Goal: Task Accomplishment & Management: Complete application form

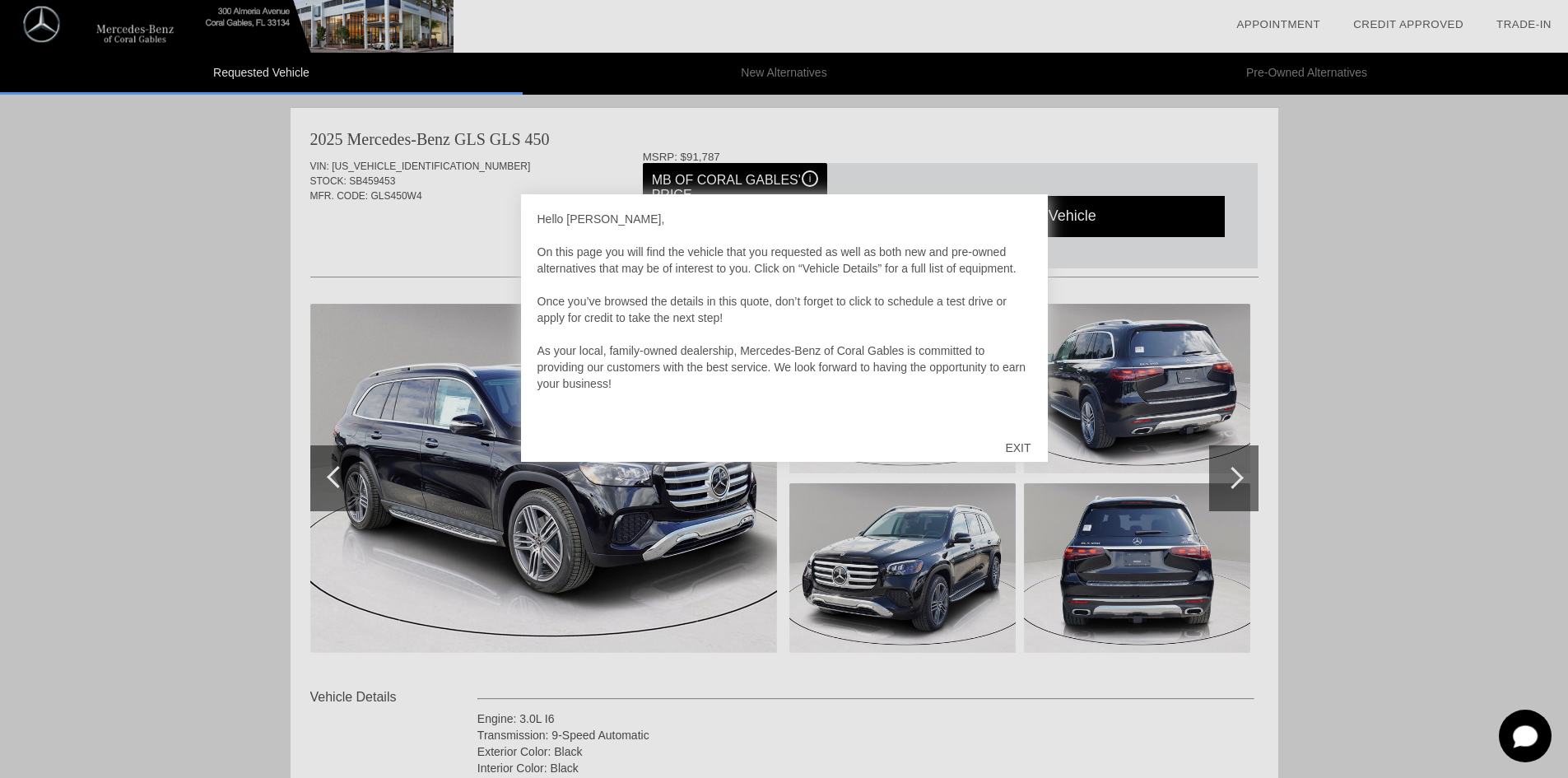
click at [1027, 444] on div "EXIT" at bounding box center [1017, 448] width 59 height 50
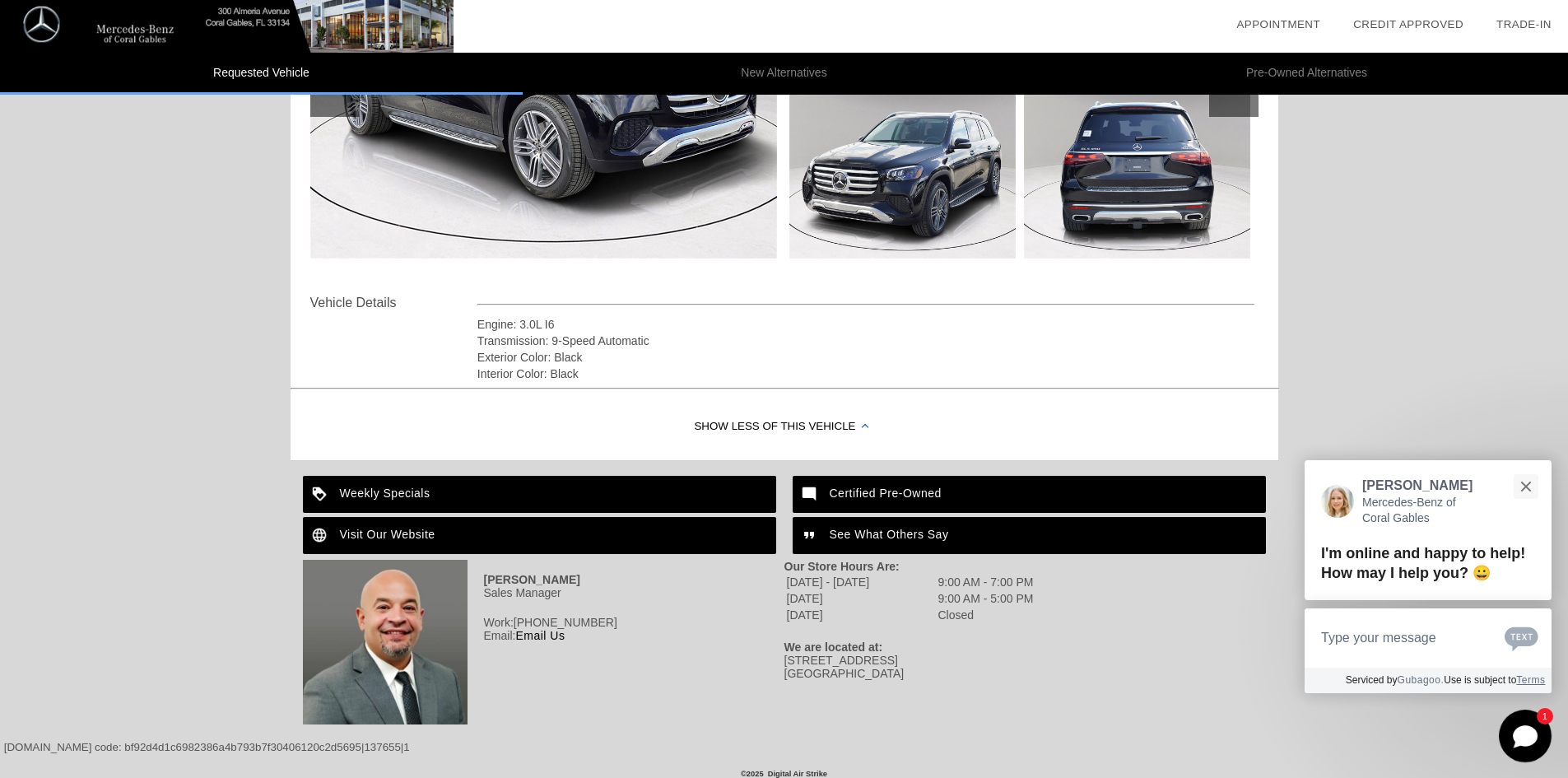
scroll to position [402, 0]
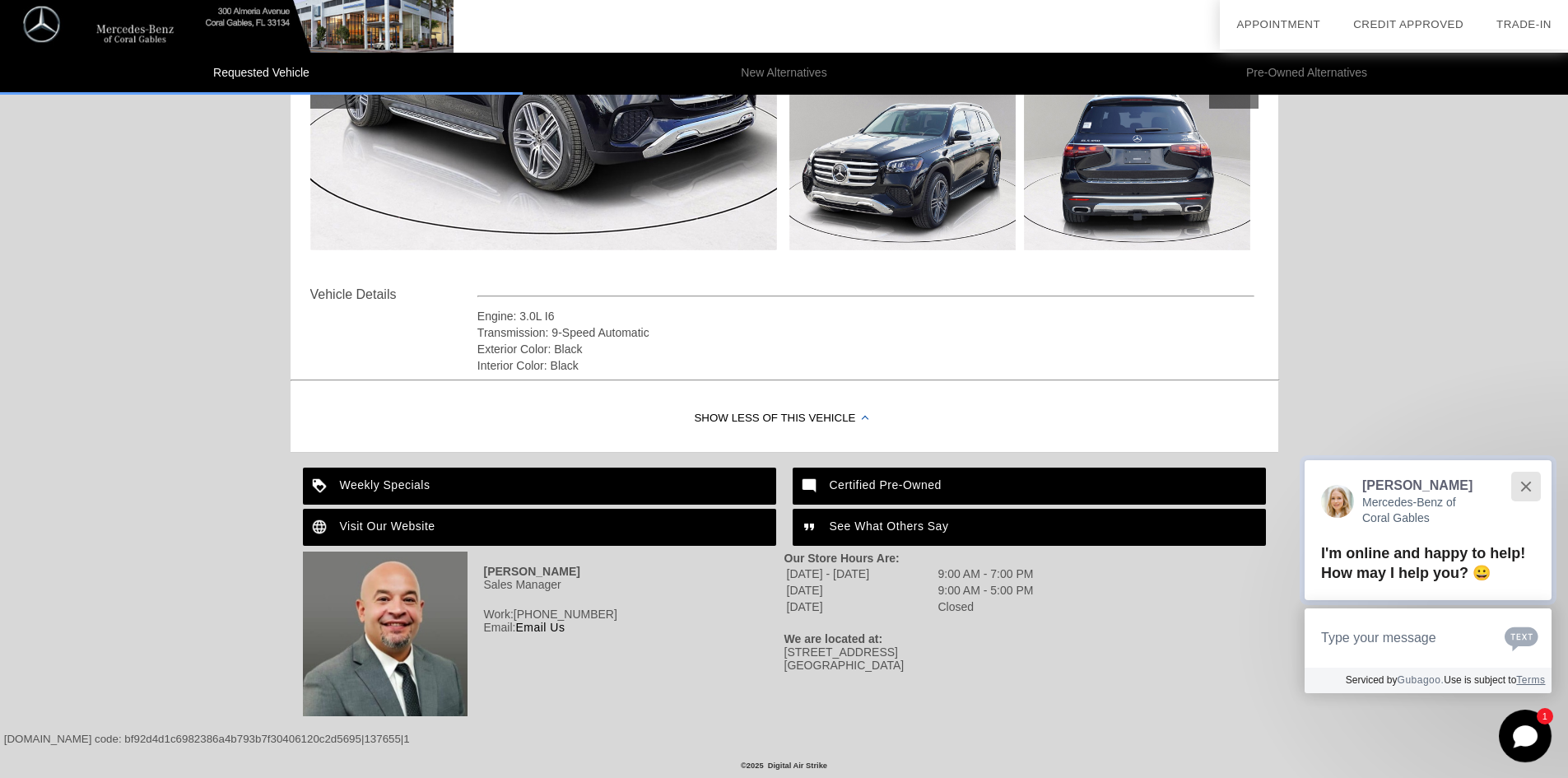
click at [1522, 489] on div "Close" at bounding box center [1525, 486] width 11 height 11
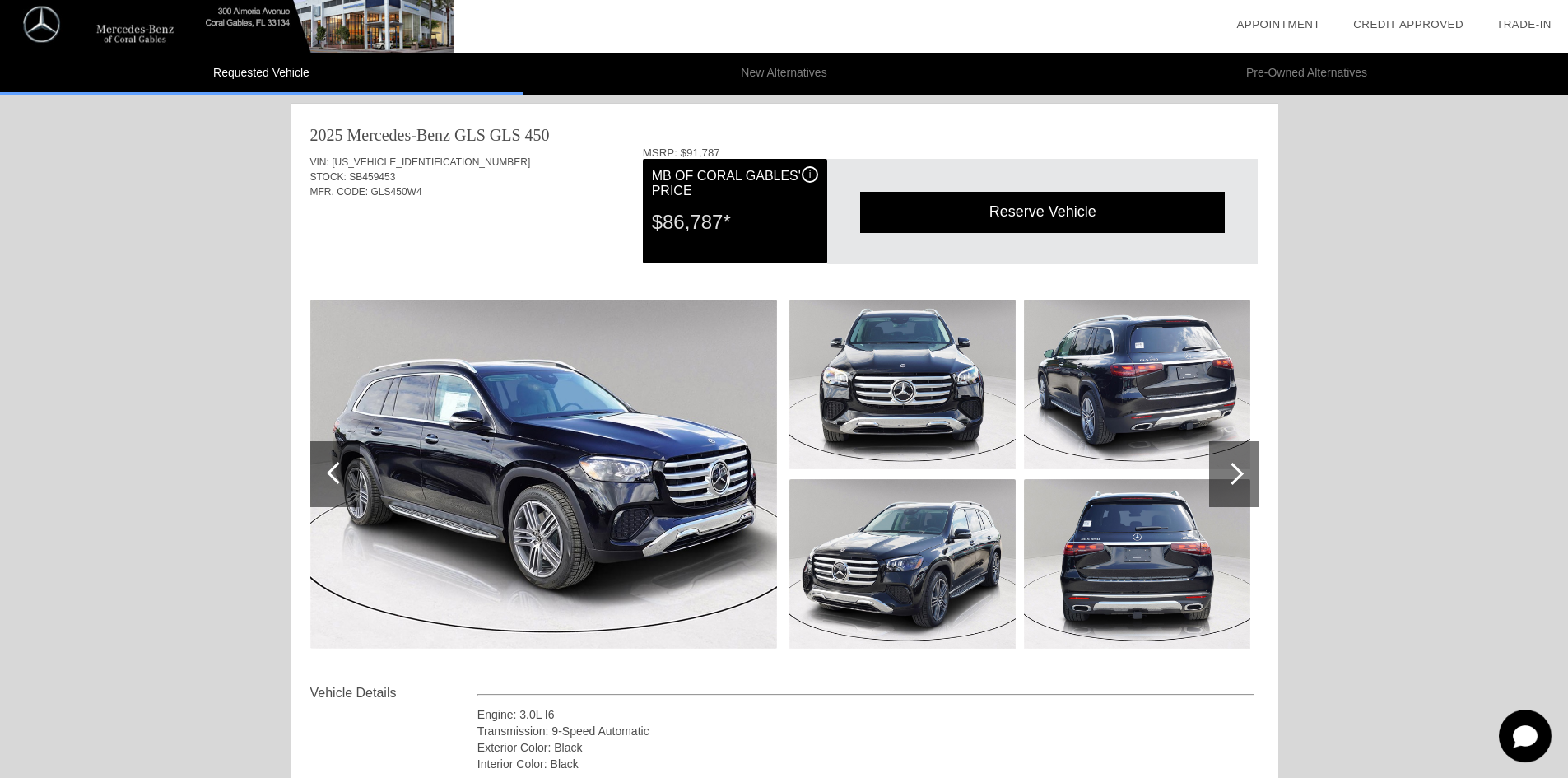
scroll to position [0, 0]
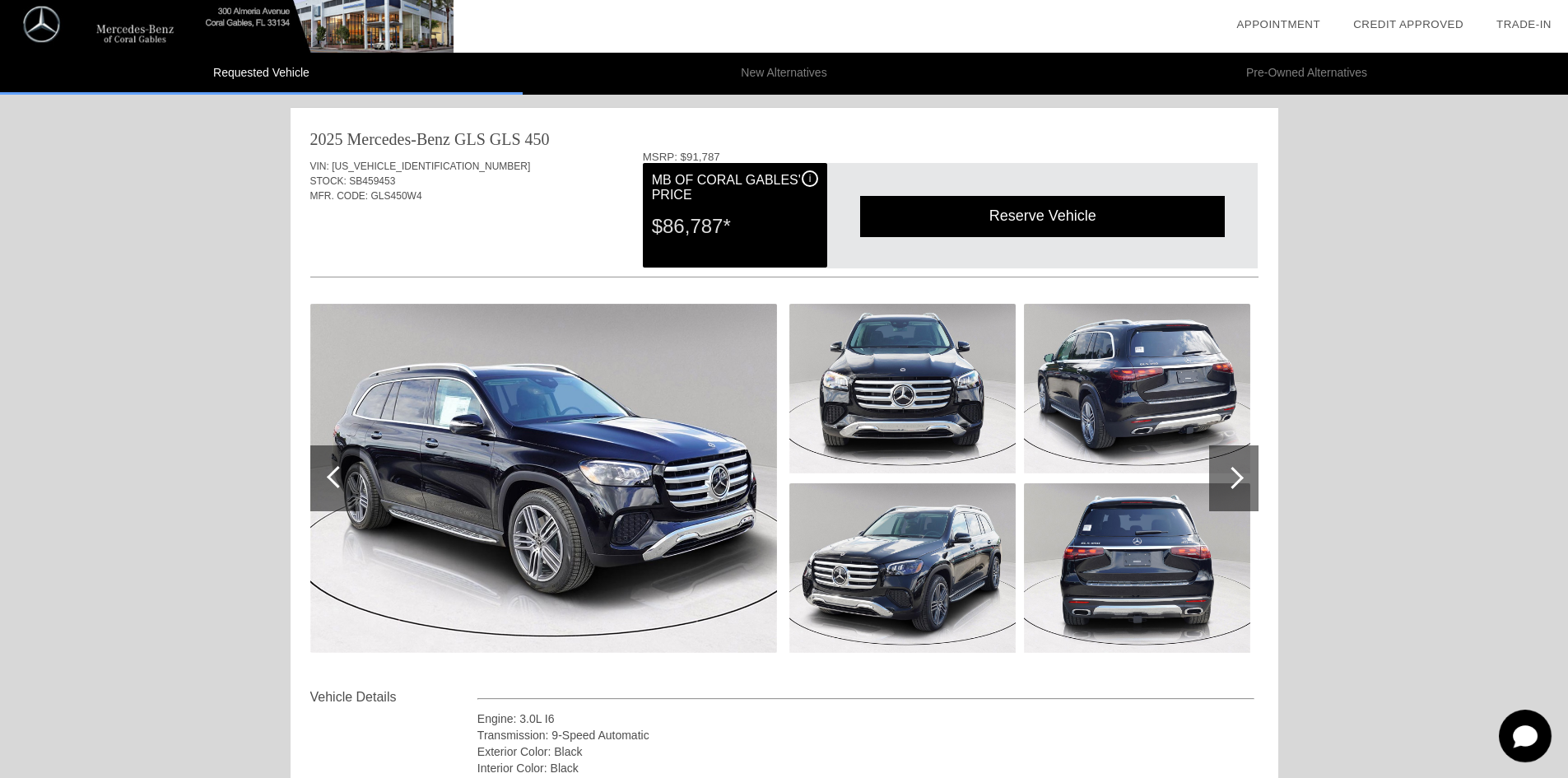
click at [1235, 484] on div at bounding box center [1232, 478] width 22 height 22
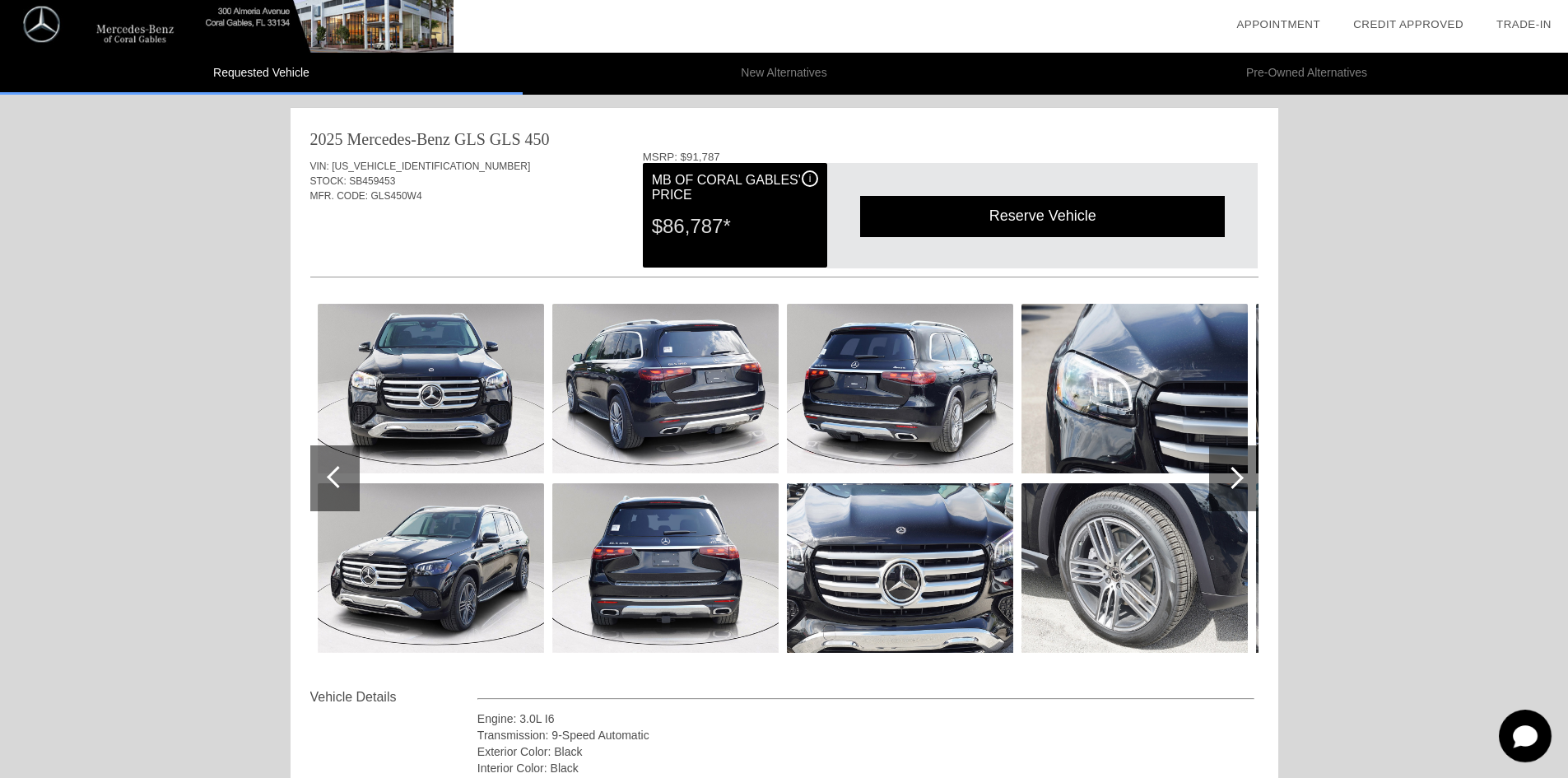
click at [1235, 484] on div at bounding box center [1232, 478] width 22 height 22
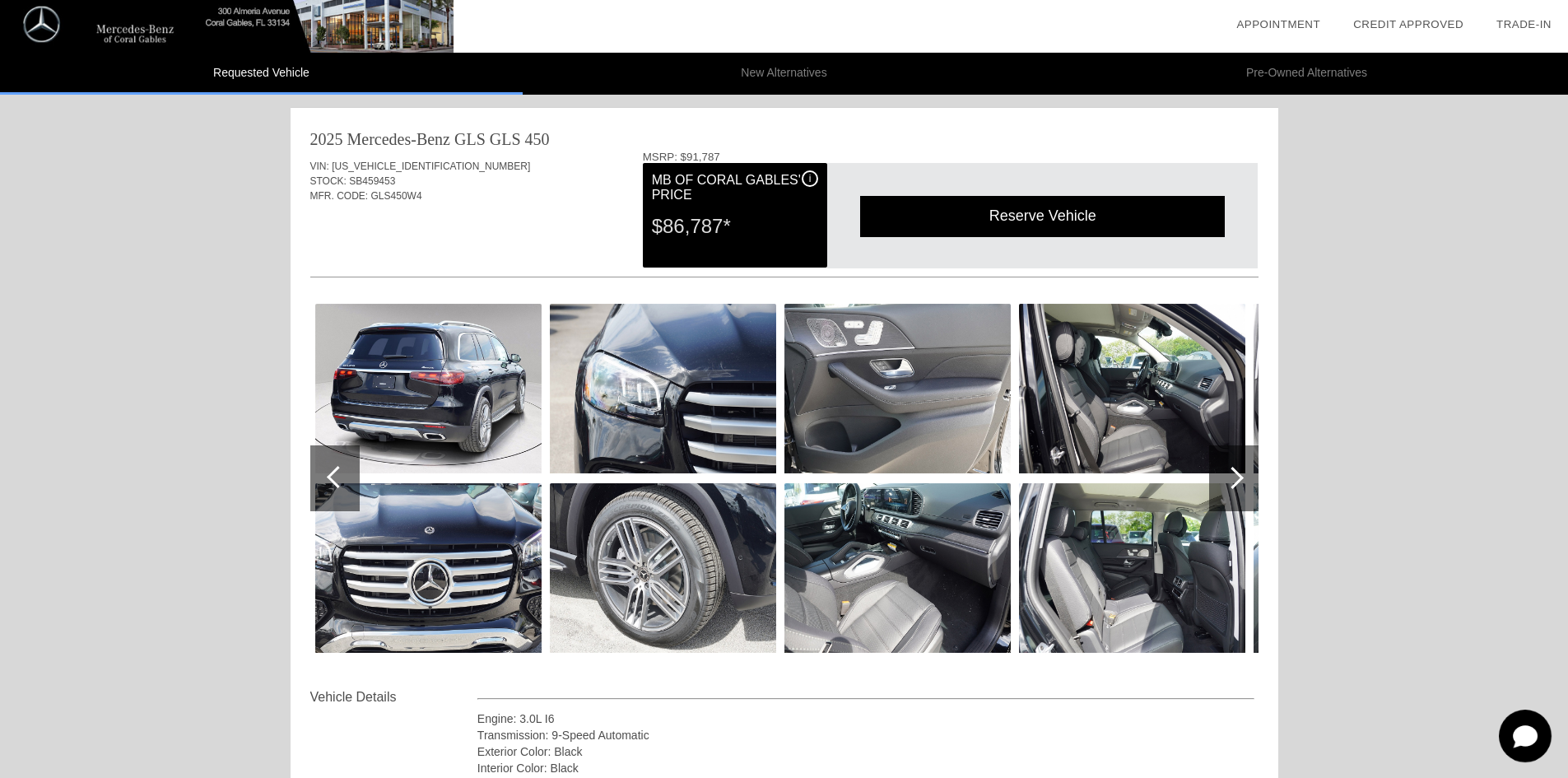
click at [1235, 484] on div at bounding box center [1232, 478] width 22 height 22
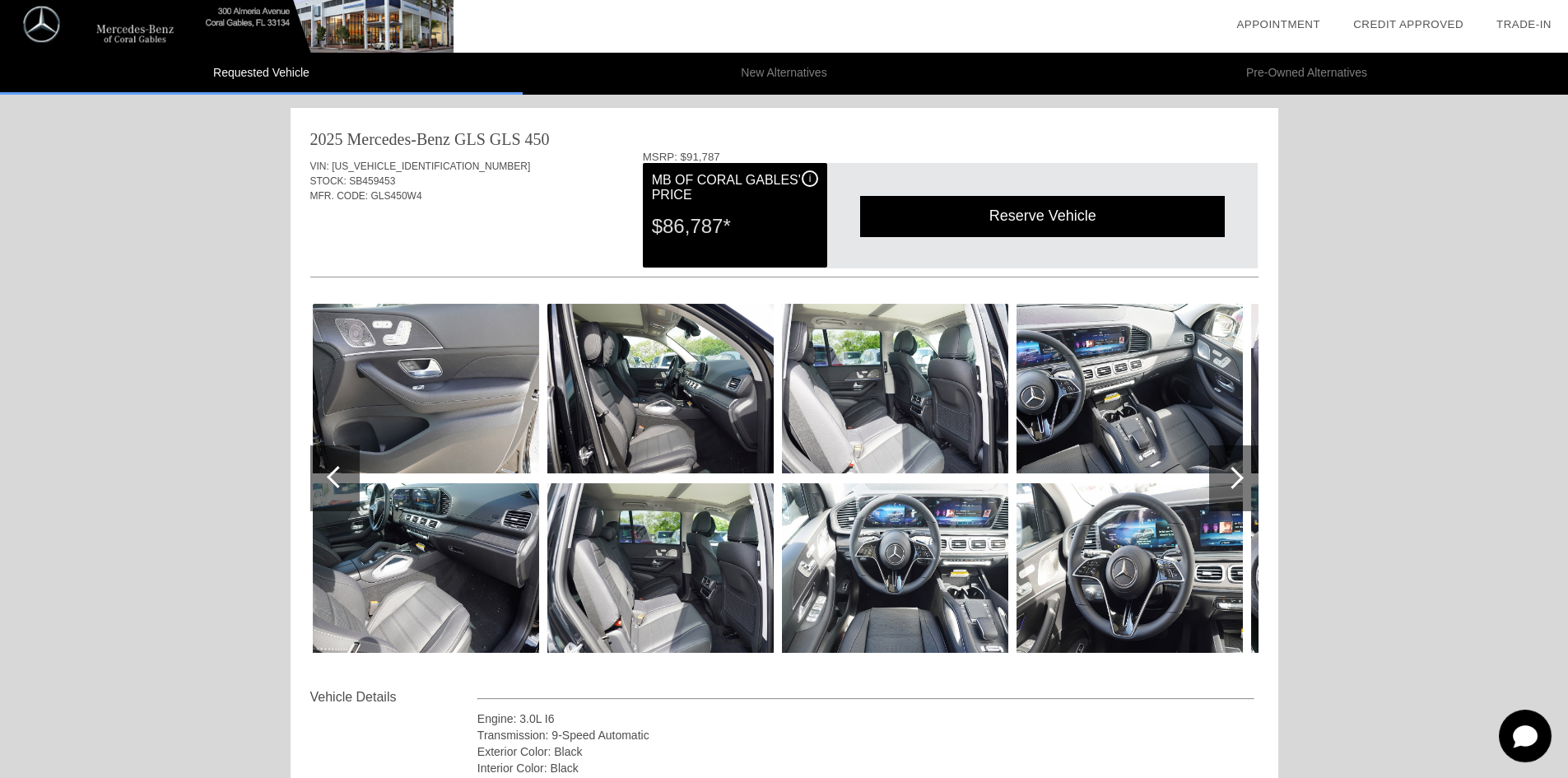
click at [1235, 484] on div at bounding box center [1232, 478] width 22 height 22
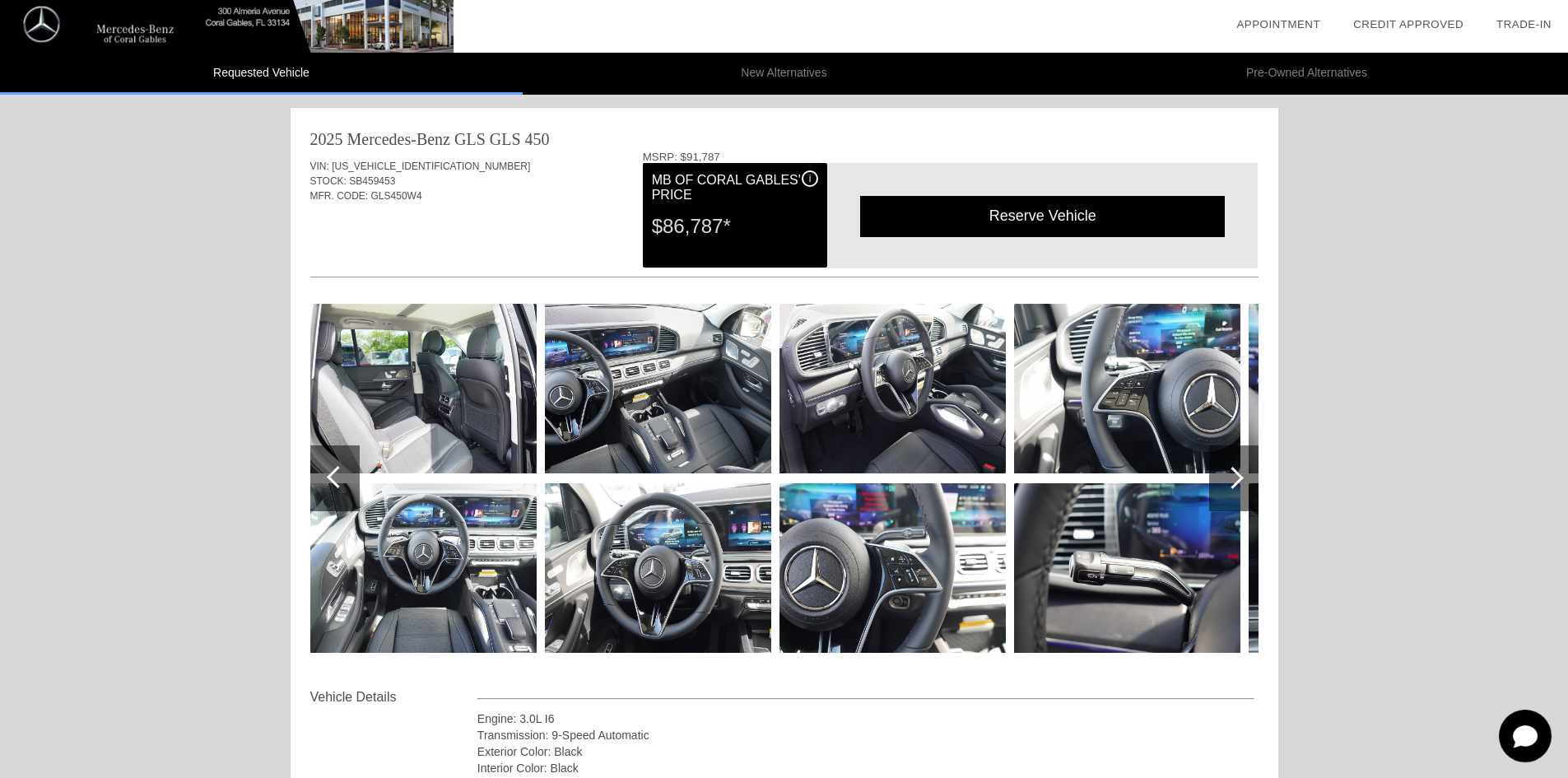
click at [1235, 484] on div at bounding box center [1232, 478] width 22 height 22
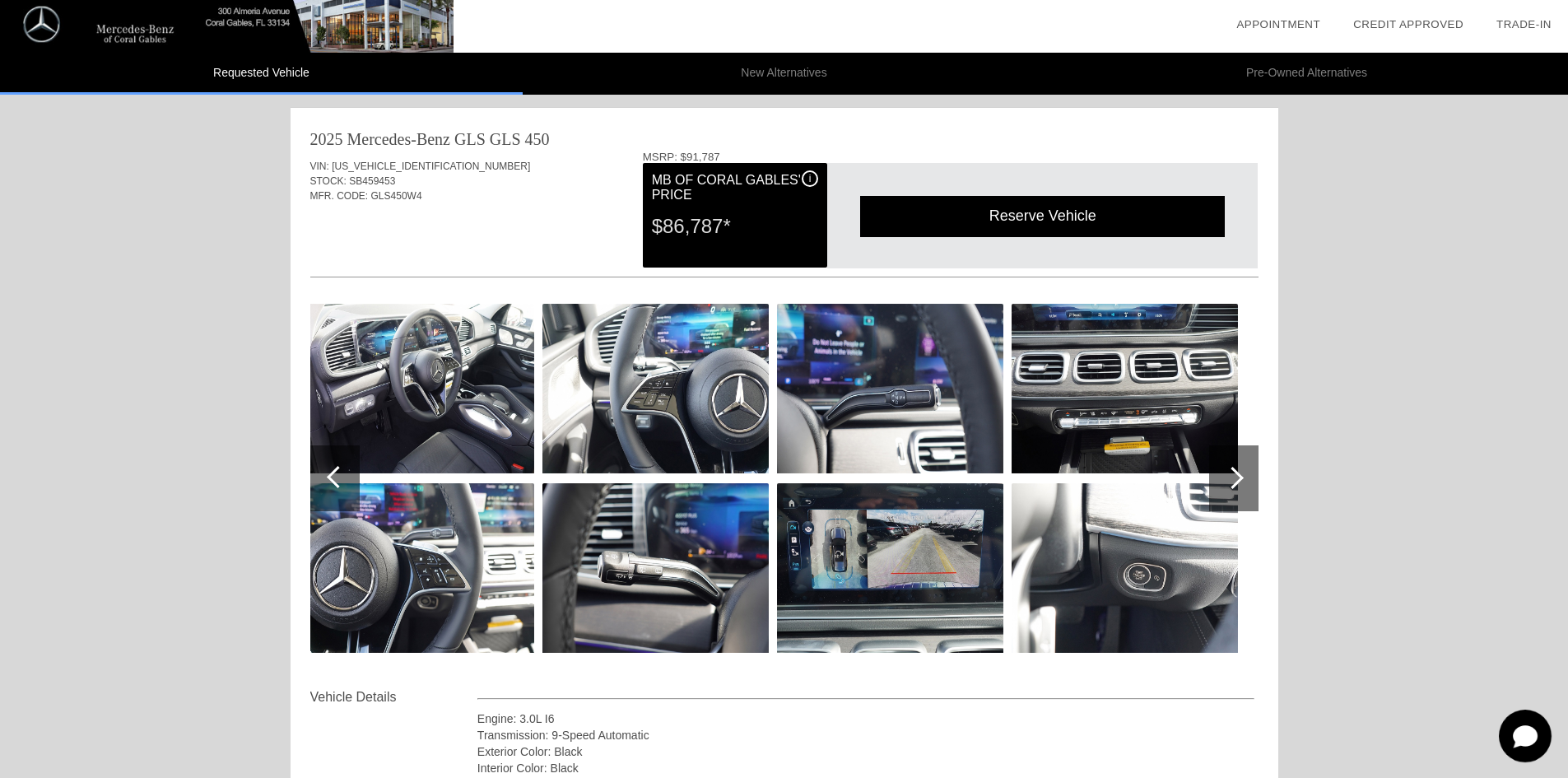
click at [1235, 484] on div at bounding box center [1232, 478] width 22 height 22
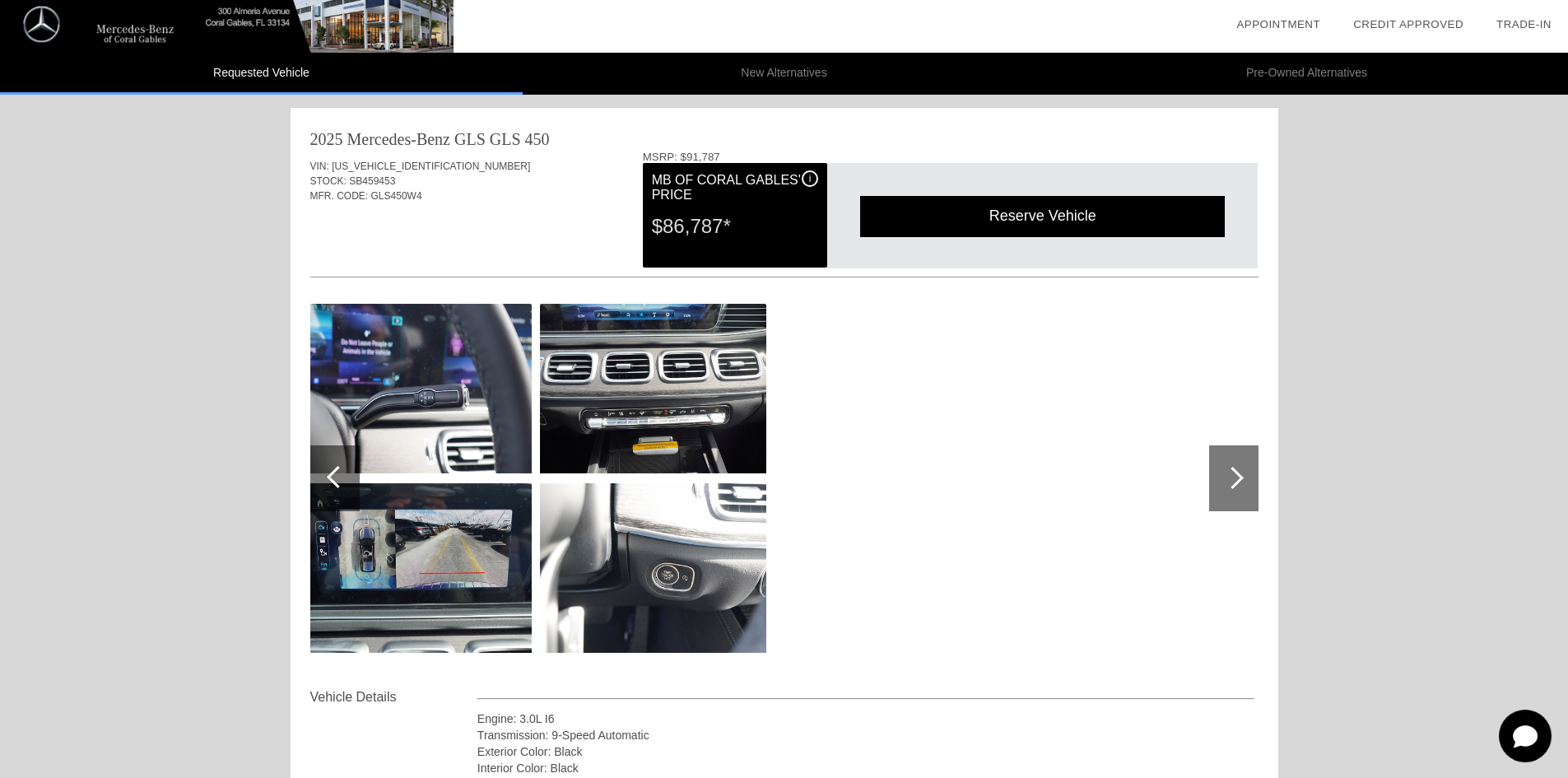
click at [1235, 484] on div at bounding box center [1232, 478] width 22 height 22
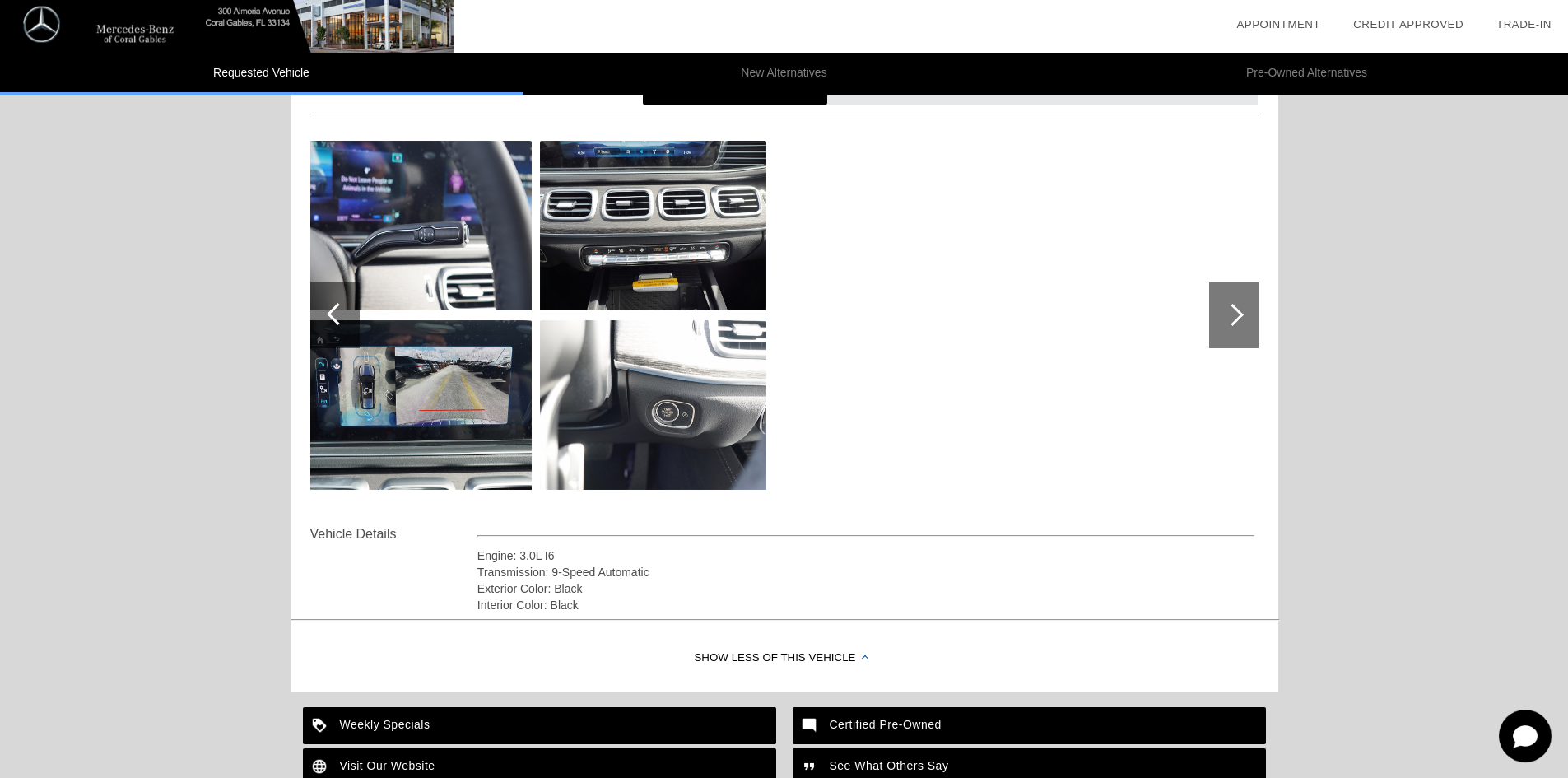
scroll to position [165, 0]
